Goal: Information Seeking & Learning: Learn about a topic

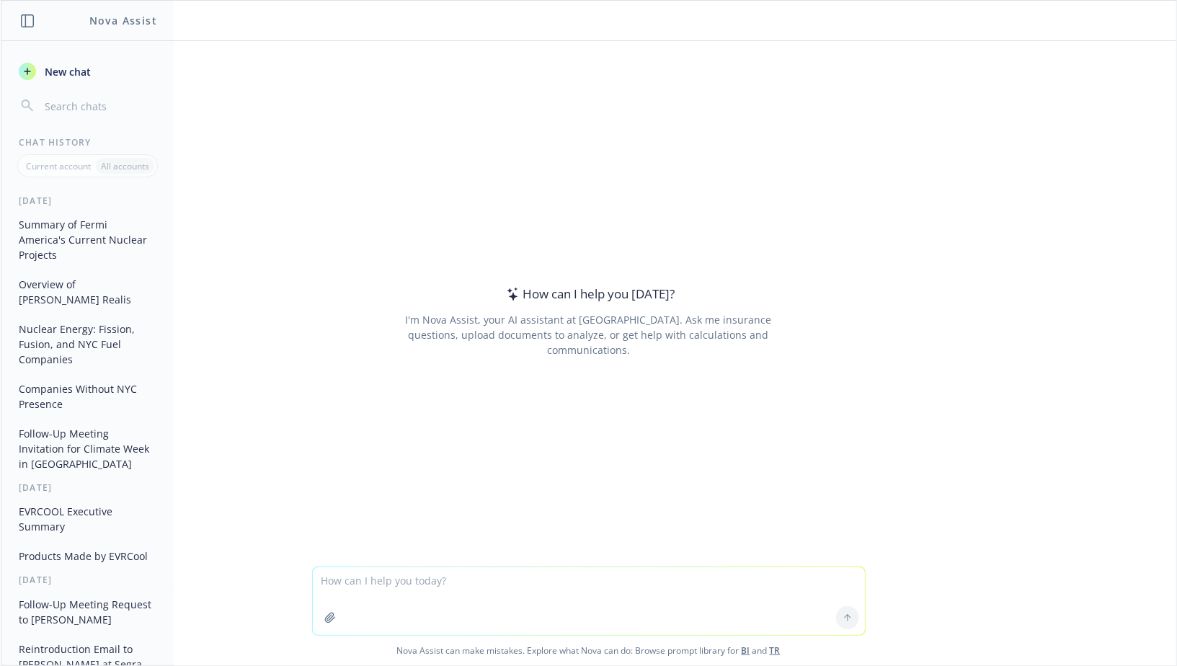
click at [512, 598] on textarea at bounding box center [589, 601] width 552 height 68
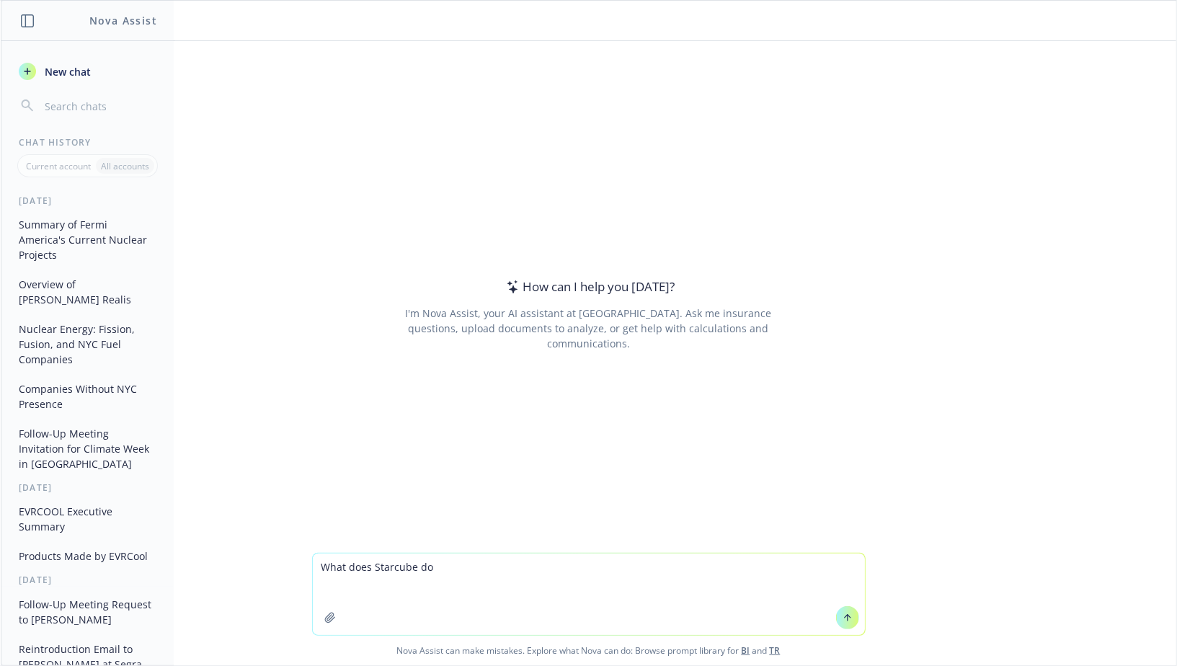
paste textarea "[URL][DOMAIN_NAME]"
type textarea "What does Starcube do https://starcube.tech/"
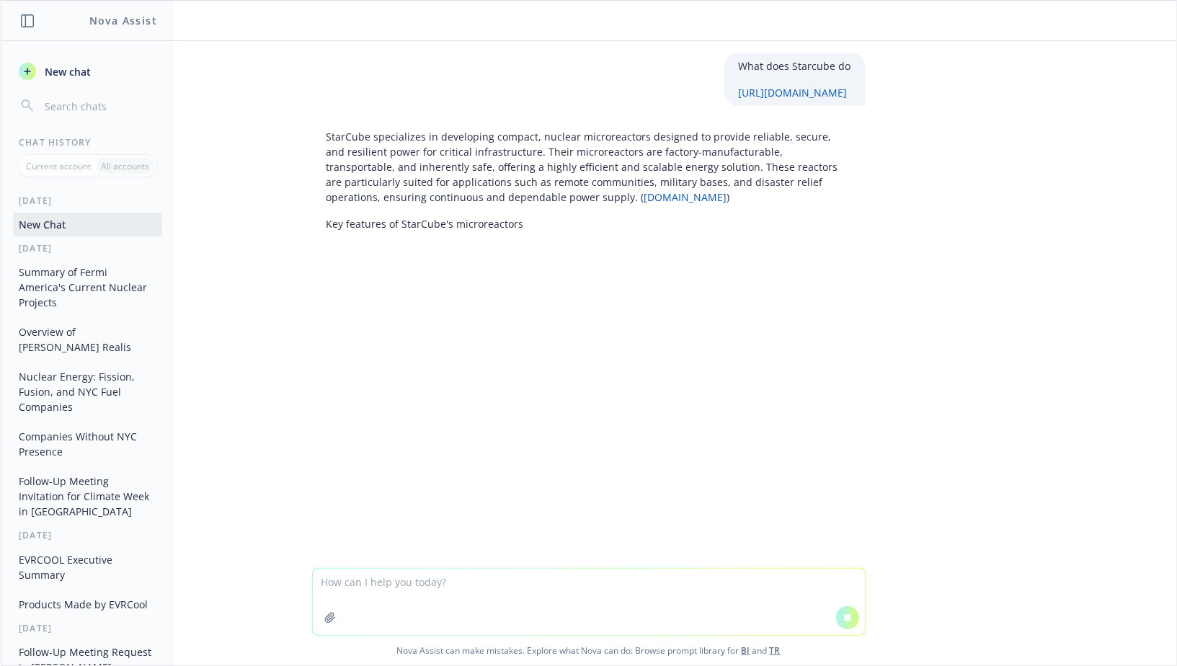
click at [528, 177] on p "StarCube specializes in developing compact, nuclear microreactors designed to p…" at bounding box center [589, 167] width 525 height 76
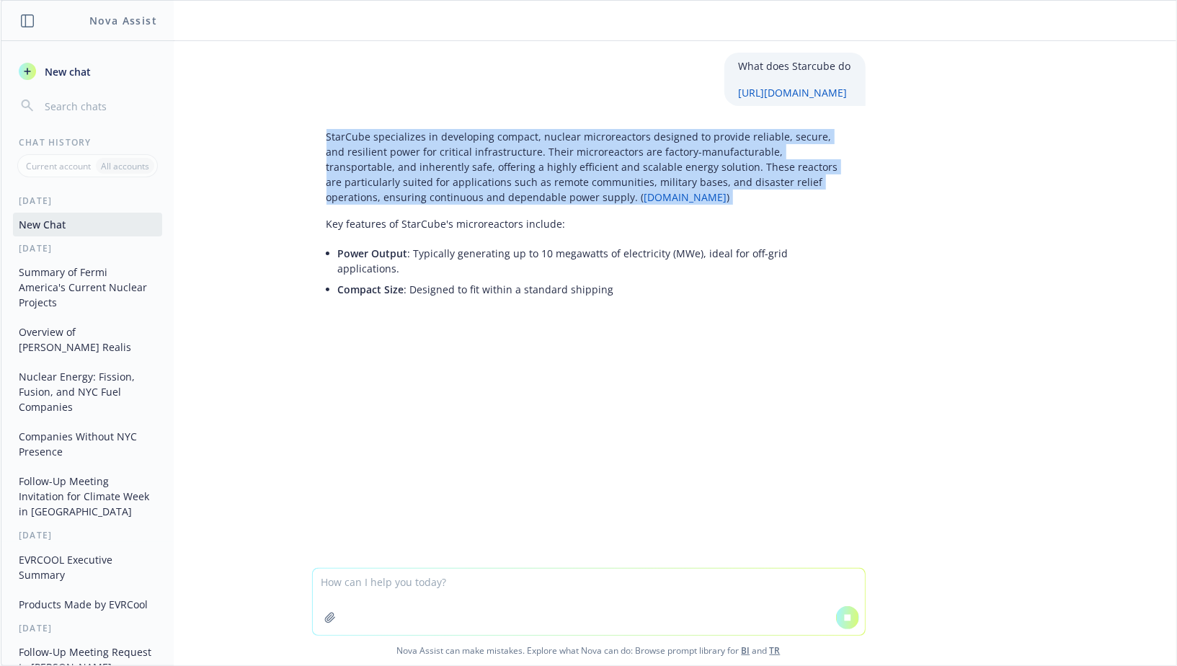
click at [528, 177] on p "StarCube specializes in developing compact, nuclear microreactors designed to p…" at bounding box center [589, 167] width 525 height 76
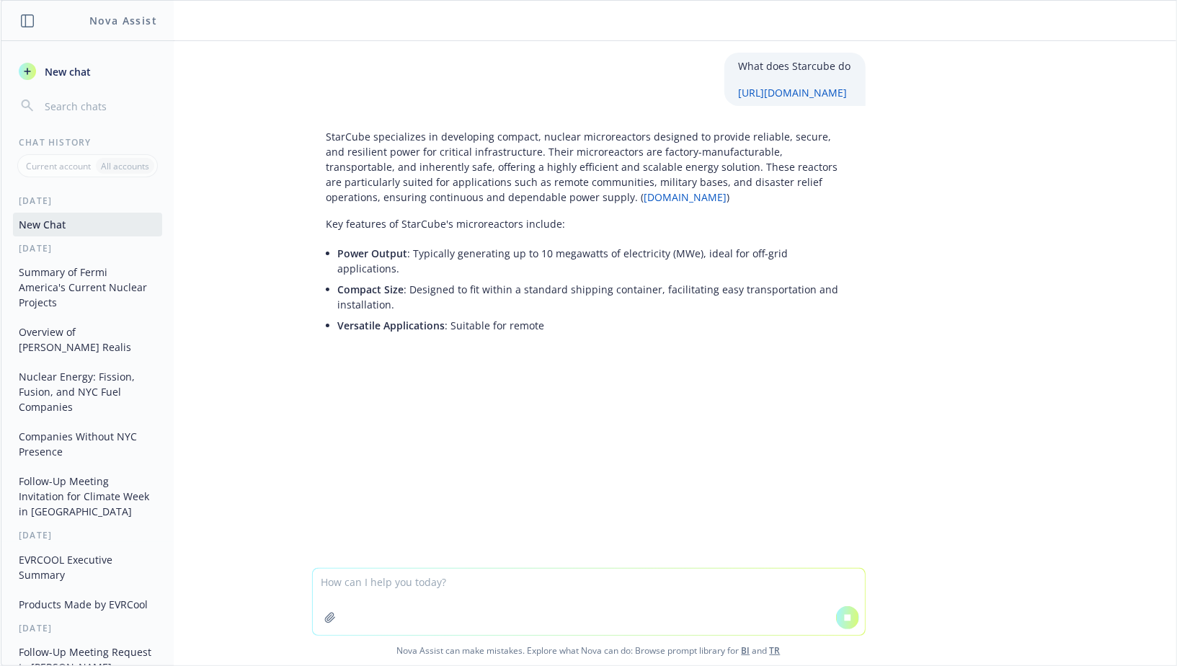
click at [425, 177] on p "StarCube specializes in developing compact, nuclear microreactors designed to p…" at bounding box center [589, 167] width 525 height 76
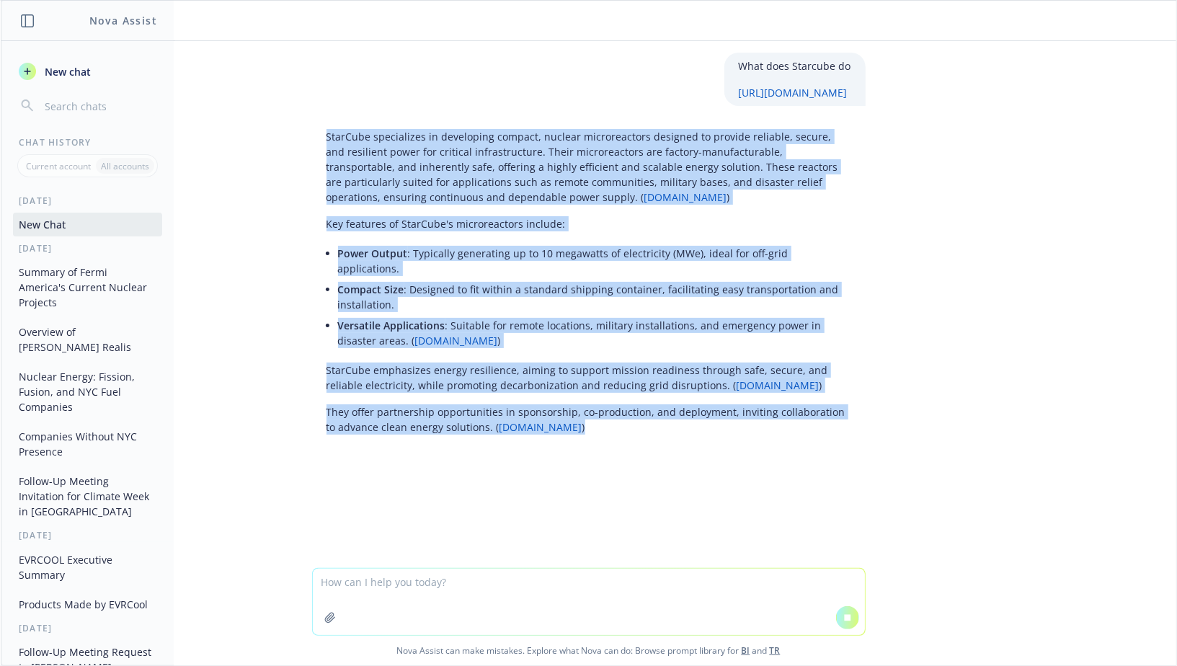
drag, startPoint x: 327, startPoint y: 137, endPoint x: 554, endPoint y: 422, distance: 364.2
click at [554, 422] on div "StarCube specializes in developing compact, nuclear microreactors designed to p…" at bounding box center [589, 281] width 554 height 317
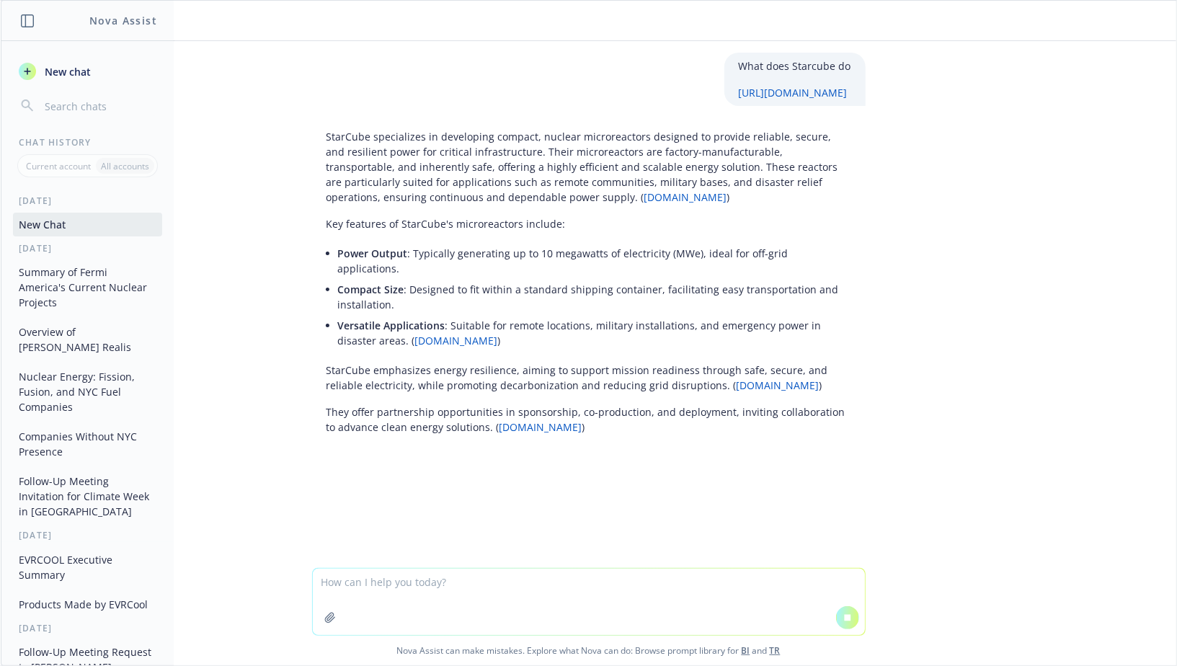
click at [458, 376] on p "StarCube emphasizes energy resilience, aiming to support mission readiness thro…" at bounding box center [589, 378] width 525 height 30
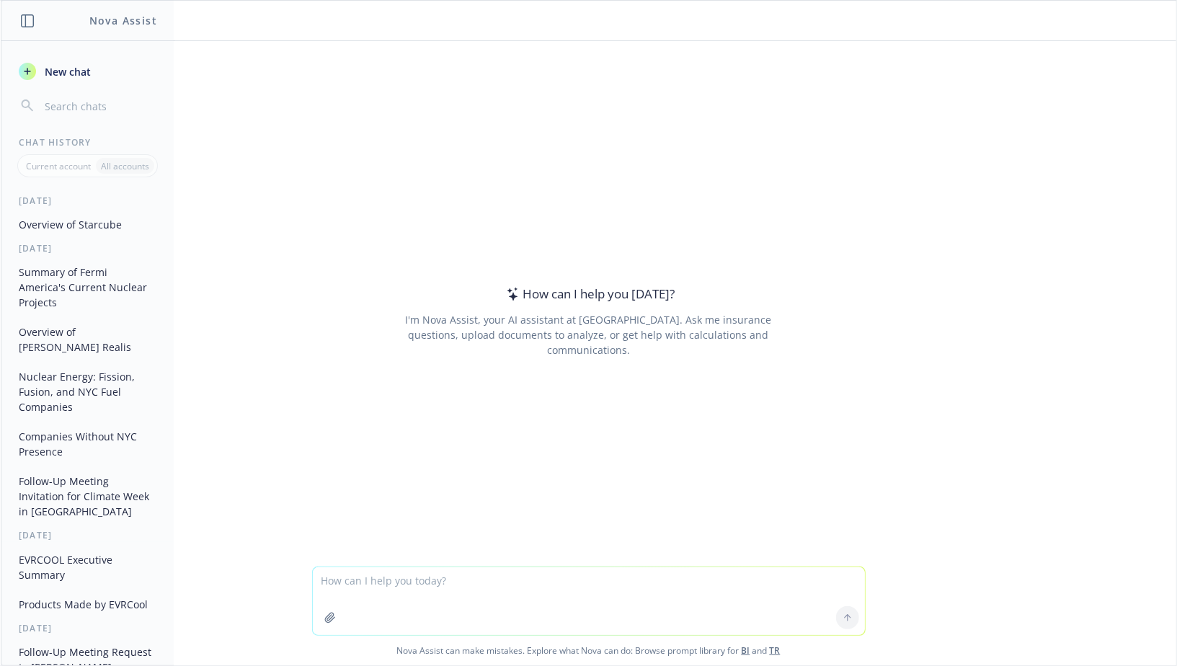
click at [77, 223] on button "Overview of Starcube" at bounding box center [87, 225] width 149 height 24
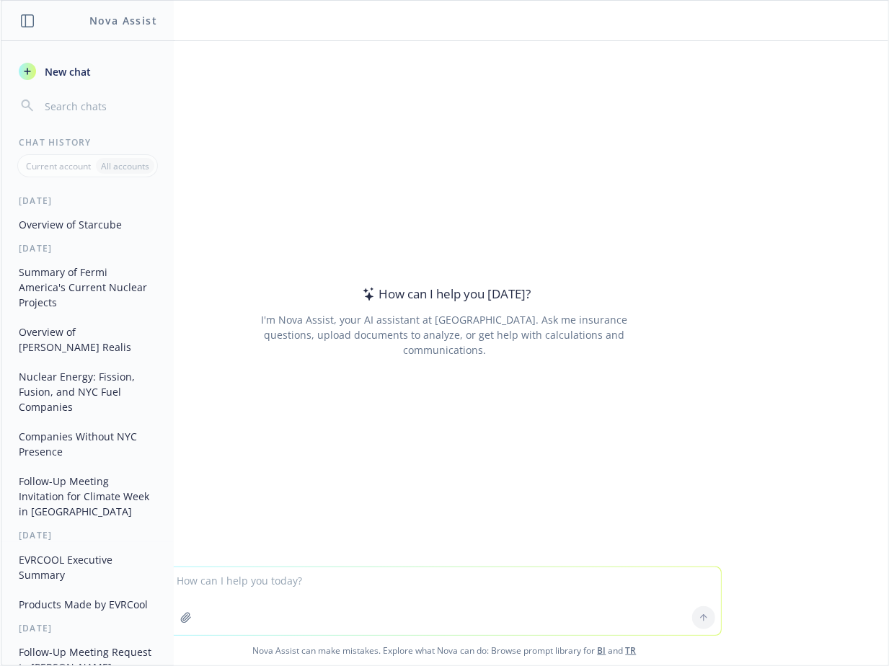
click at [66, 223] on button "Overview of Starcube" at bounding box center [87, 225] width 149 height 24
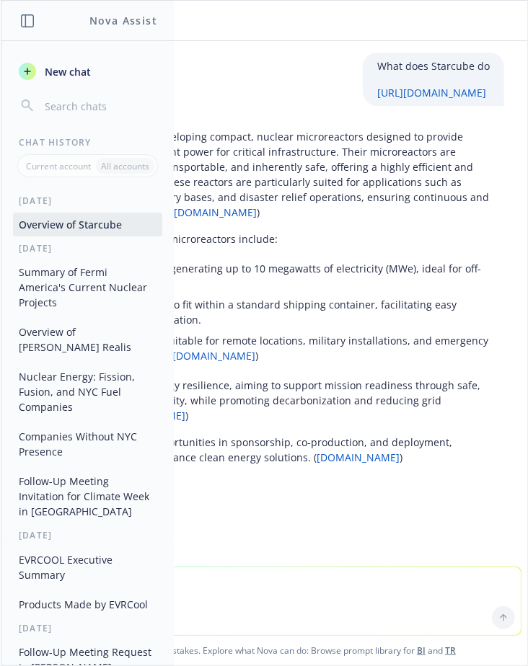
click at [267, 355] on li "Versatile Applications : Suitable for remote locations, military installations,…" at bounding box center [270, 348] width 440 height 36
click at [127, 230] on button "Overview of Starcube" at bounding box center [87, 225] width 149 height 24
click at [19, 20] on button "button" at bounding box center [27, 20] width 17 height 17
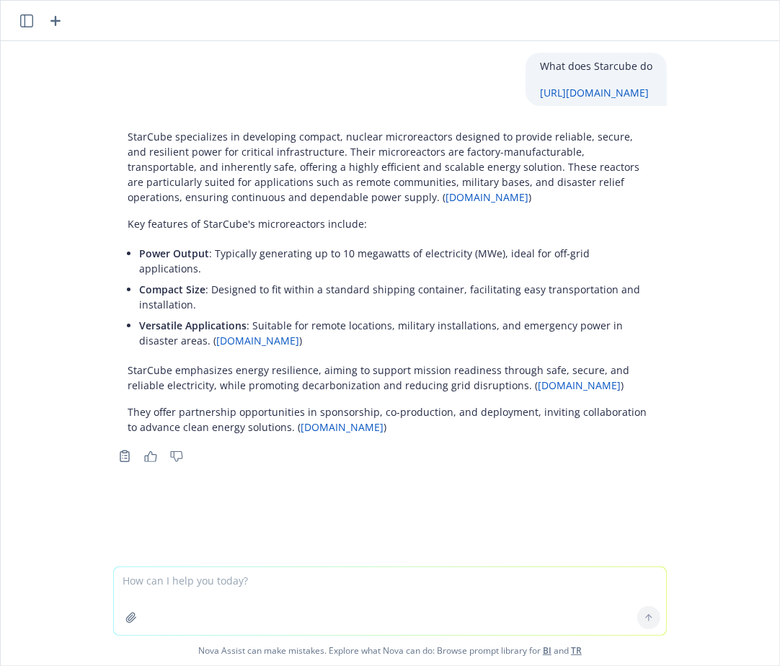
click at [226, 254] on li "Power Output : Typically generating up to 10 megawatts of electricity (MWe), id…" at bounding box center [395, 261] width 513 height 36
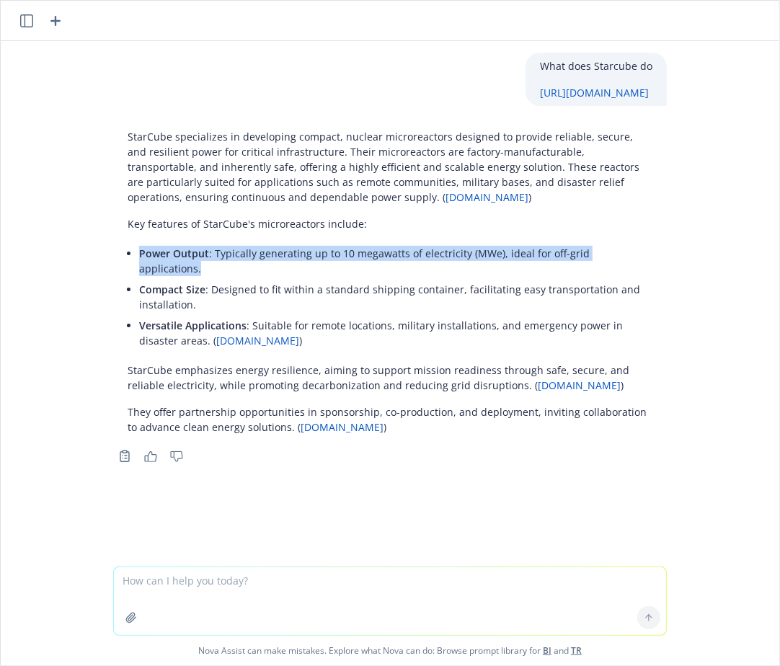
click at [226, 254] on li "Power Output : Typically generating up to 10 megawatts of electricity (MWe), id…" at bounding box center [395, 261] width 513 height 36
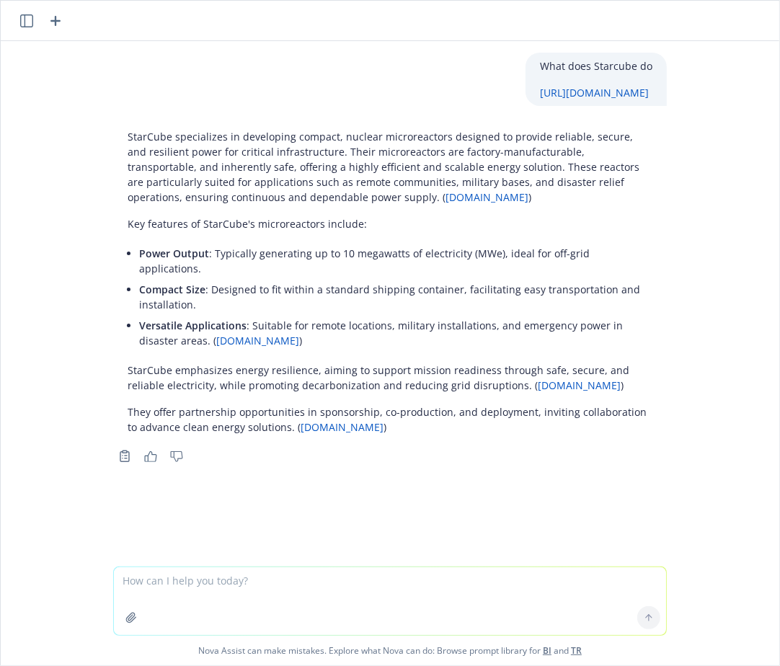
click at [164, 285] on li "Compact Size : Designed to fit within a standard shipping container, facilitati…" at bounding box center [395, 297] width 513 height 36
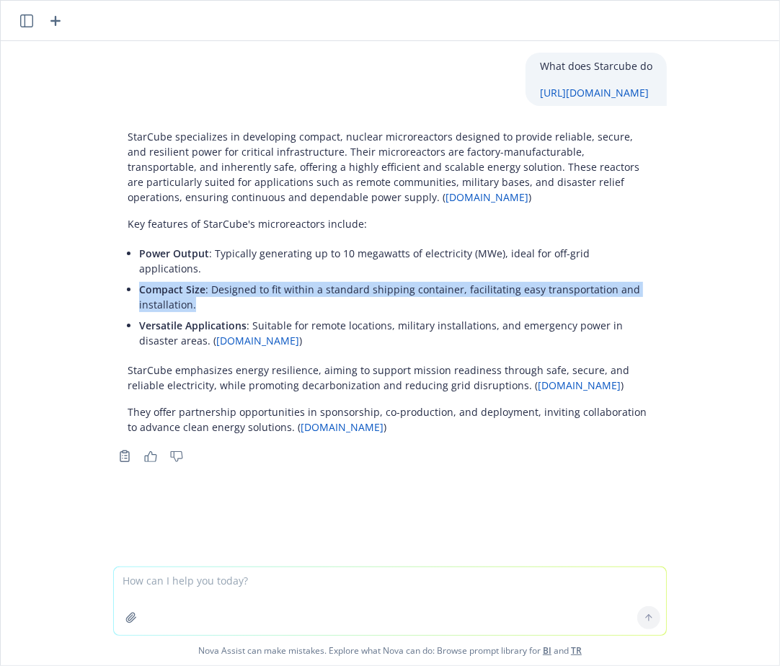
click at [164, 285] on li "Compact Size : Designed to fit within a standard shipping container, facilitati…" at bounding box center [395, 297] width 513 height 36
click at [174, 283] on li "Compact Size : Designed to fit within a standard shipping container, facilitati…" at bounding box center [395, 297] width 513 height 36
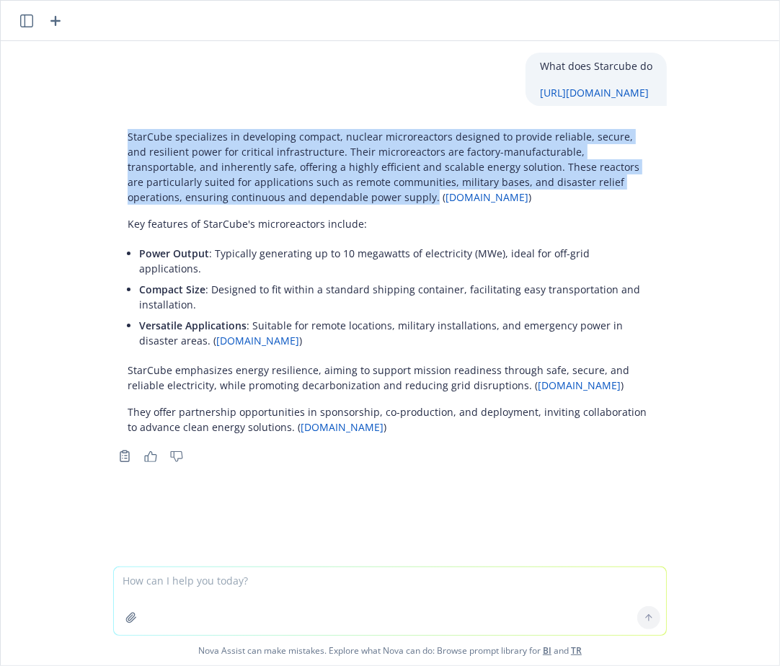
drag, startPoint x: 124, startPoint y: 139, endPoint x: 272, endPoint y: 197, distance: 158.9
click at [272, 197] on div "StarCube specializes in developing compact, nuclear microreactors designed to p…" at bounding box center [390, 281] width 554 height 317
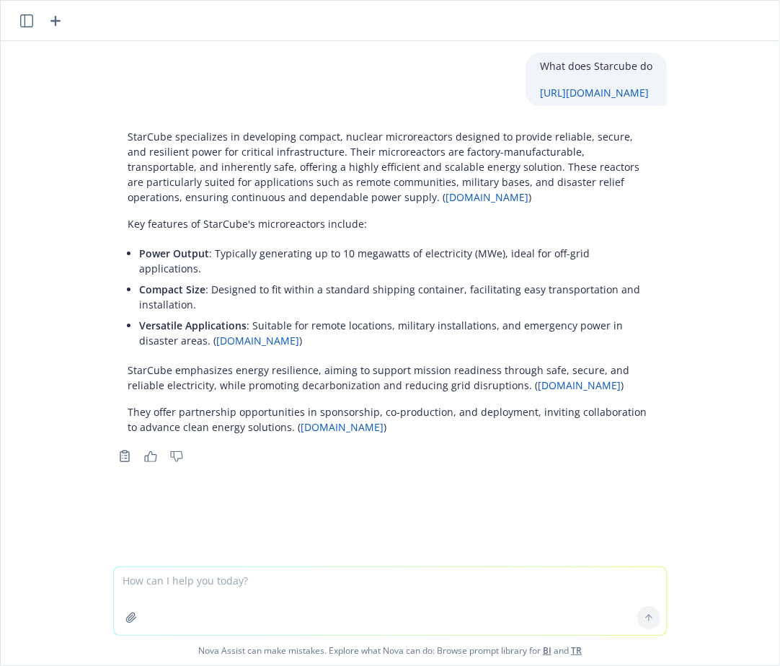
click at [272, 227] on p "Key features of StarCube's microreactors include:" at bounding box center [390, 223] width 525 height 15
click at [227, 404] on p "They offer partnership opportunities in sponsorship, co-production, and deploym…" at bounding box center [390, 419] width 525 height 30
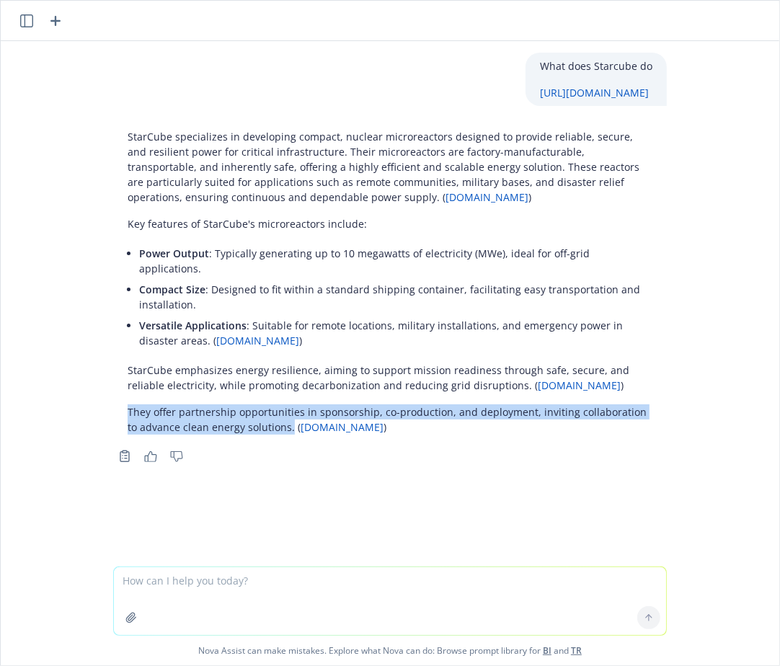
drag, startPoint x: 126, startPoint y: 396, endPoint x: 278, endPoint y: 416, distance: 153.3
click at [278, 416] on div "StarCube specializes in developing compact, nuclear microreactors designed to p…" at bounding box center [390, 281] width 554 height 317
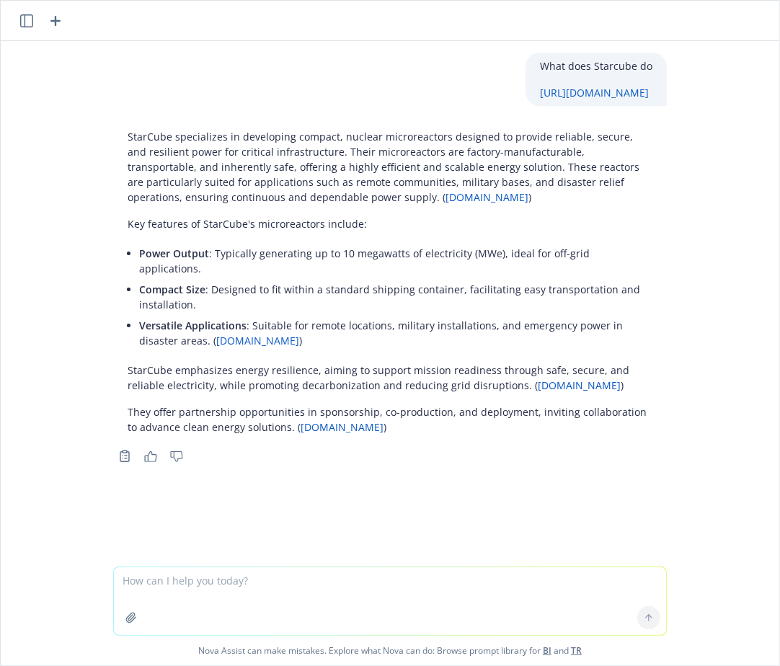
click at [252, 410] on p "They offer partnership opportunities in sponsorship, co-production, and deploym…" at bounding box center [390, 419] width 525 height 30
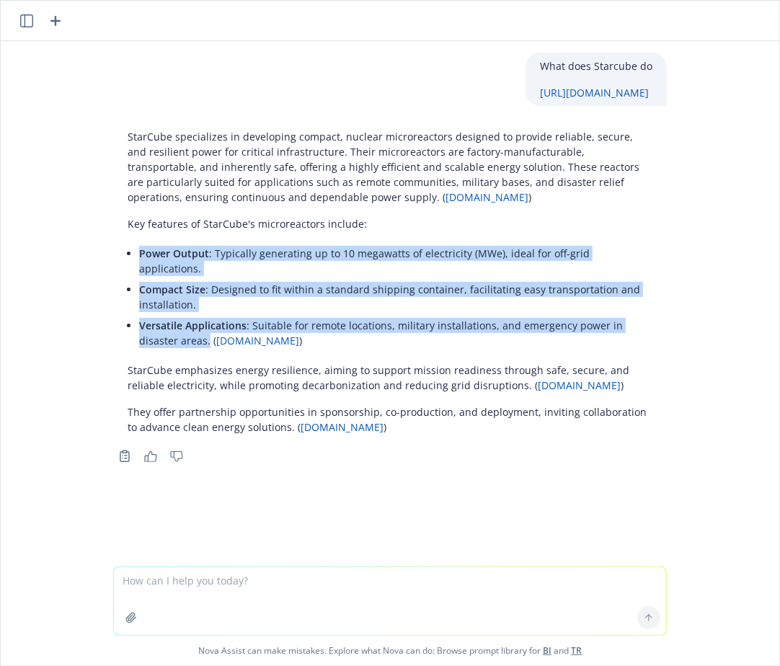
drag, startPoint x: 140, startPoint y: 252, endPoint x: 166, endPoint y: 326, distance: 78.2
click at [166, 326] on ul "Power Output : Typically generating up to 10 megawatts of electricity (MWe), id…" at bounding box center [395, 297] width 513 height 108
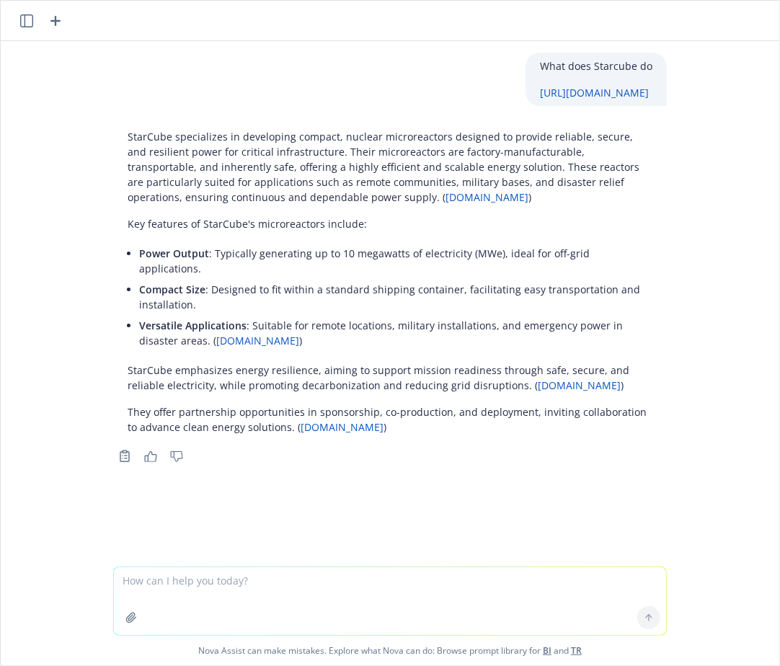
click at [159, 319] on li "Versatile Applications : Suitable for remote locations, military installations,…" at bounding box center [395, 333] width 513 height 36
click at [141, 578] on textarea at bounding box center [390, 601] width 552 height 68
type textarea "tell me about experimental aitworthiness certificates"
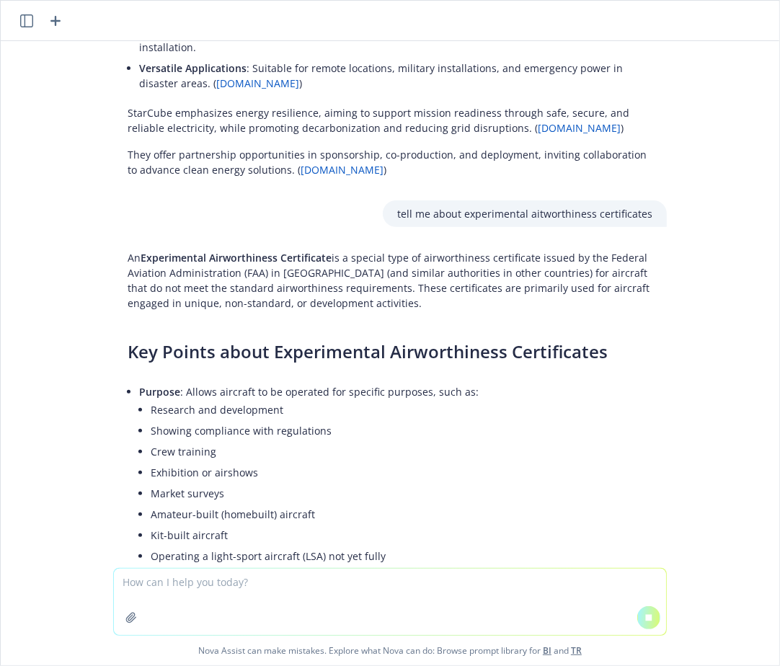
scroll to position [263, 0]
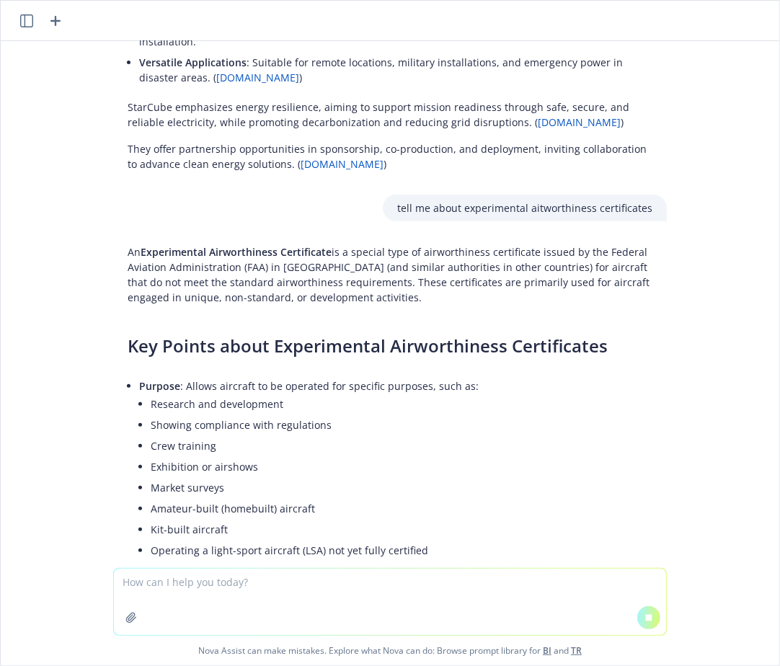
click at [271, 261] on p "An Experimental Airworthiness Certificate is a special type of airworthiness ce…" at bounding box center [390, 274] width 525 height 61
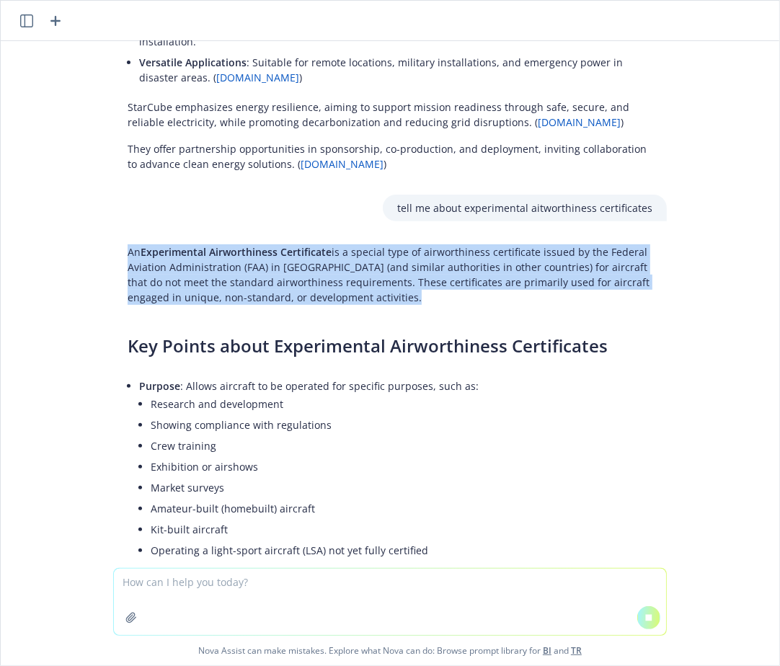
click at [271, 261] on p "An Experimental Airworthiness Certificate is a special type of airworthiness ce…" at bounding box center [390, 274] width 525 height 61
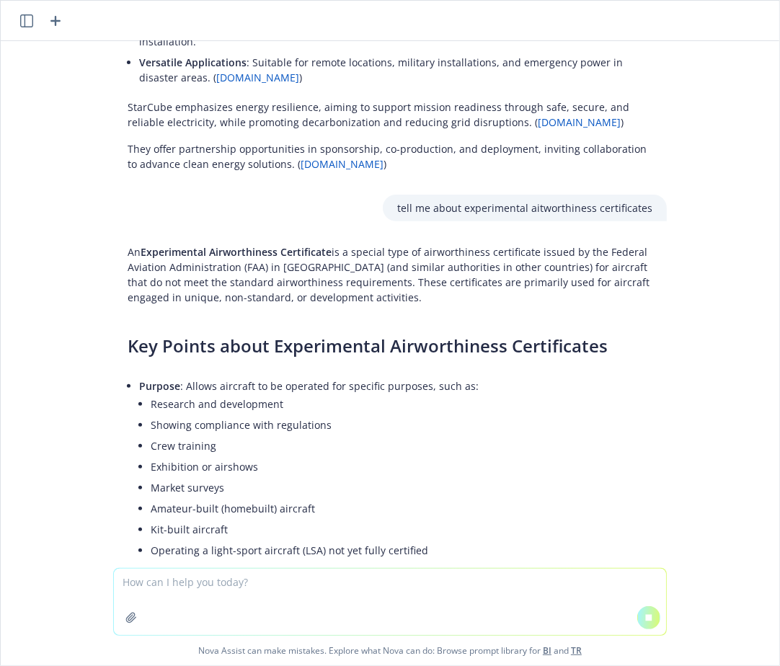
click at [213, 261] on p "An Experimental Airworthiness Certificate is a special type of airworthiness ce…" at bounding box center [390, 274] width 525 height 61
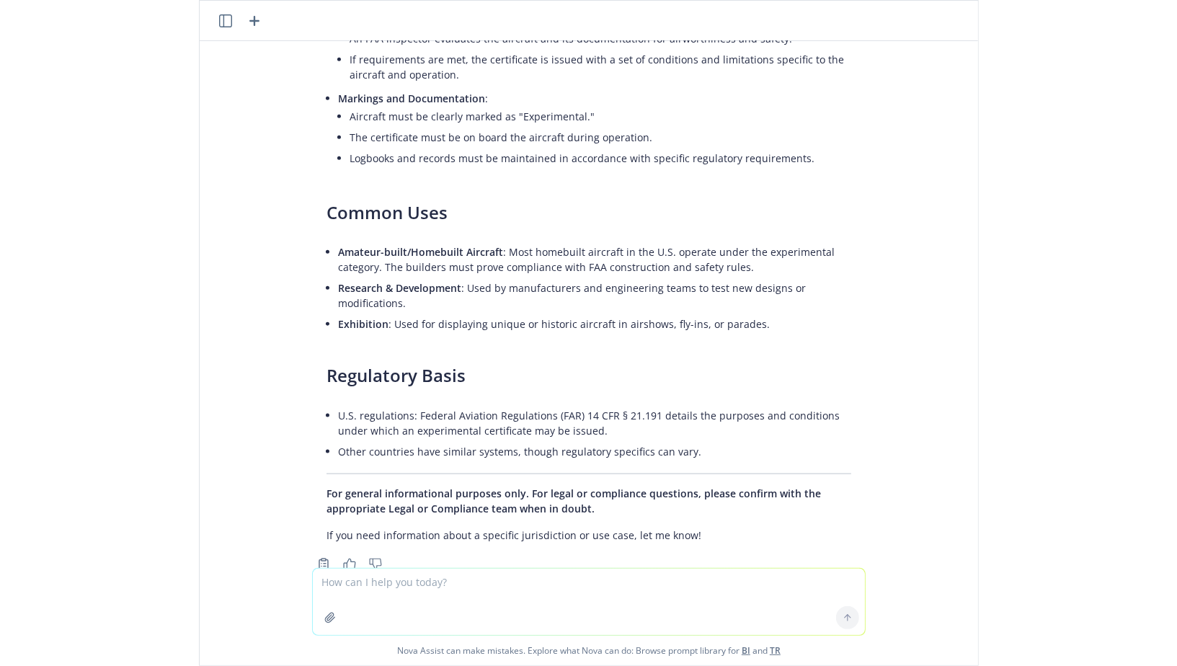
scroll to position [986, 0]
